Goal: Transaction & Acquisition: Purchase product/service

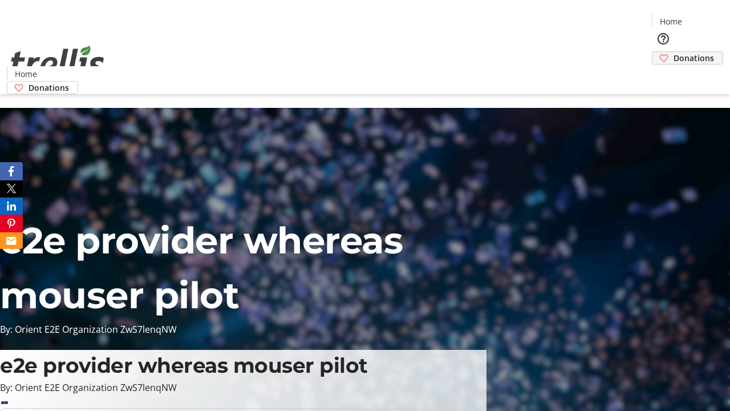
click at [674, 52] on span "Donations" at bounding box center [694, 58] width 40 height 12
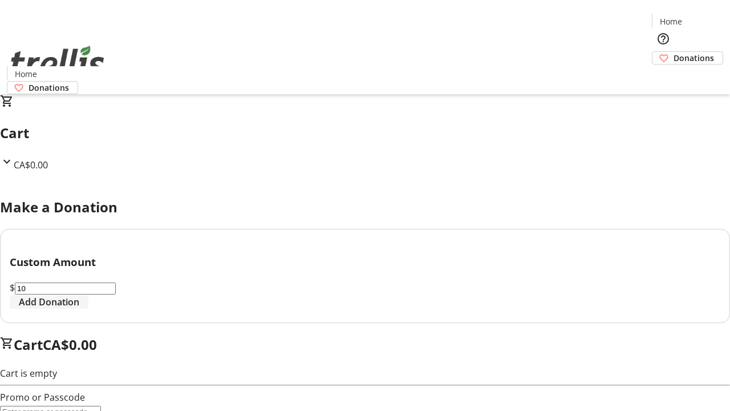
click at [79, 309] on span "Add Donation" at bounding box center [49, 302] width 60 height 14
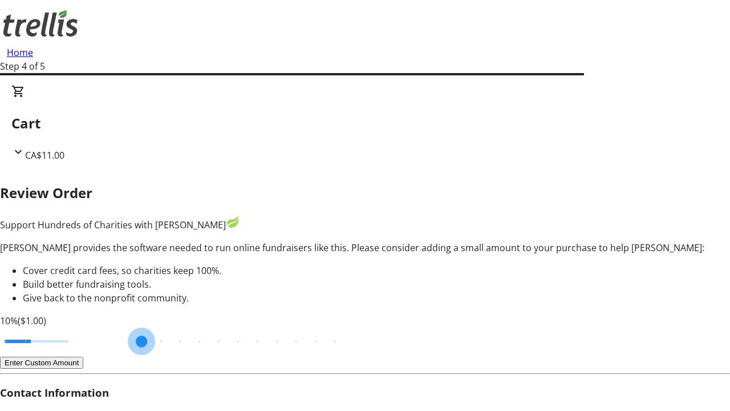
drag, startPoint x: 220, startPoint y: 307, endPoint x: 409, endPoint y: 302, distance: 189.4
type input "20"
click at [80, 329] on input "Cover fees percentage" at bounding box center [37, 341] width 88 height 25
